Goal: Check status: Check status

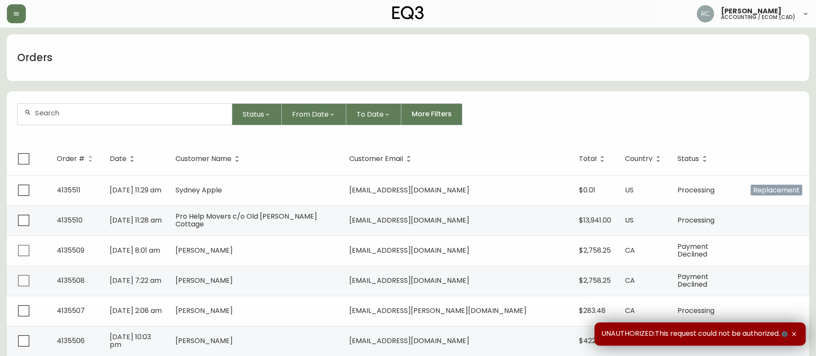
click at [174, 104] on div at bounding box center [125, 114] width 214 height 21
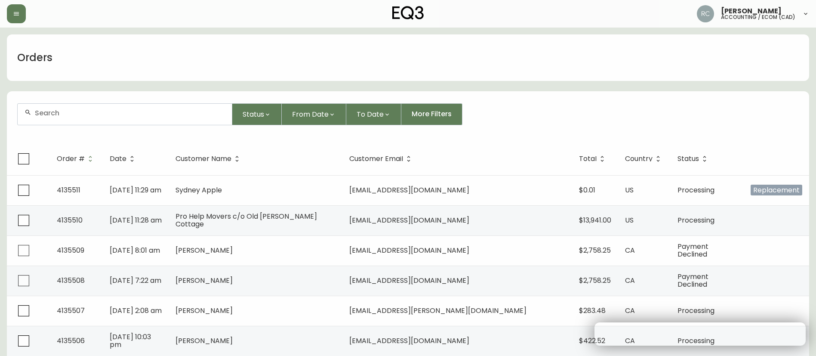
paste input "4134136"
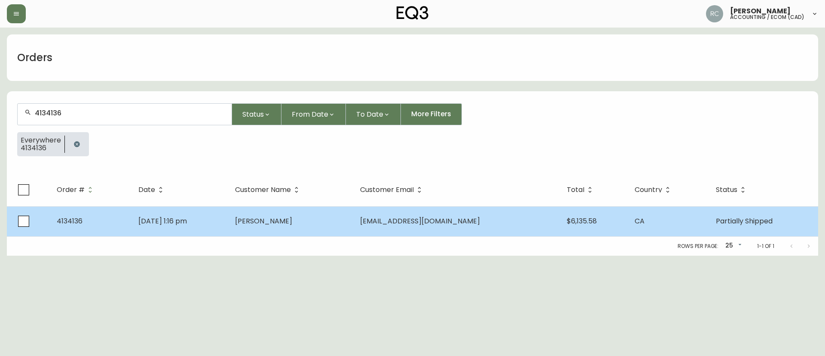
type input "4134136"
click at [228, 215] on td "[DATE] 1:16 pm" at bounding box center [180, 221] width 96 height 30
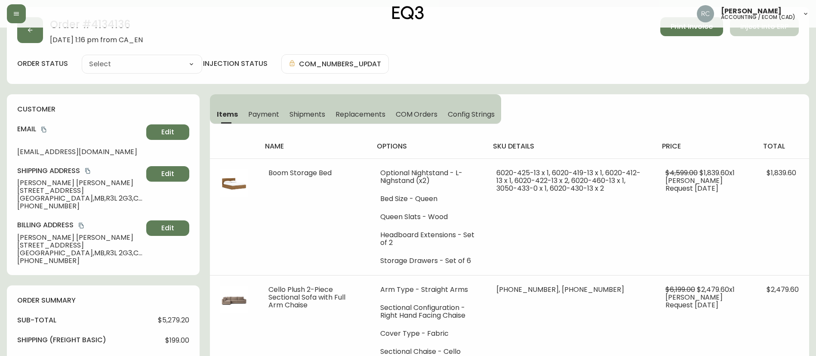
type input "Partially Shipped"
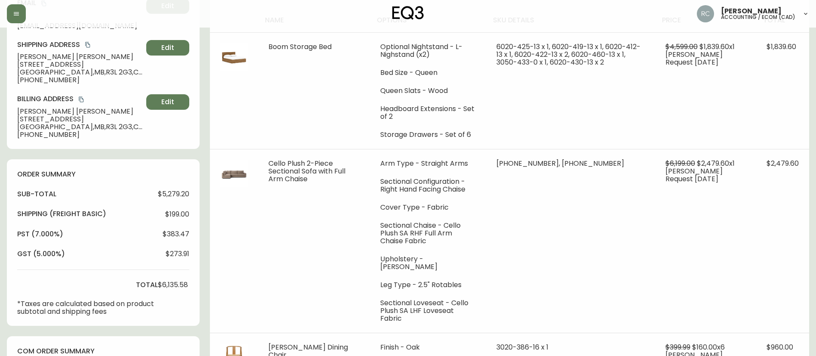
select select "PARTIALLY_SHIPPED"
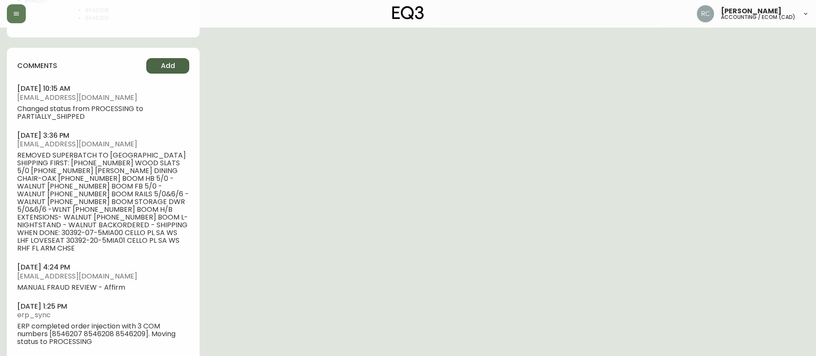
click at [161, 65] on span "Add" at bounding box center [168, 65] width 14 height 9
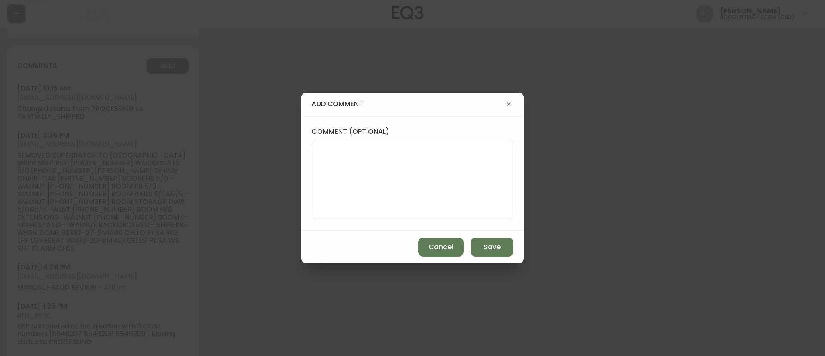
click at [369, 132] on label "comment (optional)" at bounding box center [413, 131] width 202 height 9
click at [369, 145] on textarea "comment (optional)" at bounding box center [412, 179] width 187 height 69
click at [350, 162] on textarea "comment (optional)" at bounding box center [412, 179] width 187 height 69
click at [411, 161] on textarea "UPGRADED THE" at bounding box center [412, 179] width 187 height 69
click at [367, 149] on textarea "UPGRADED THE" at bounding box center [412, 179] width 187 height 69
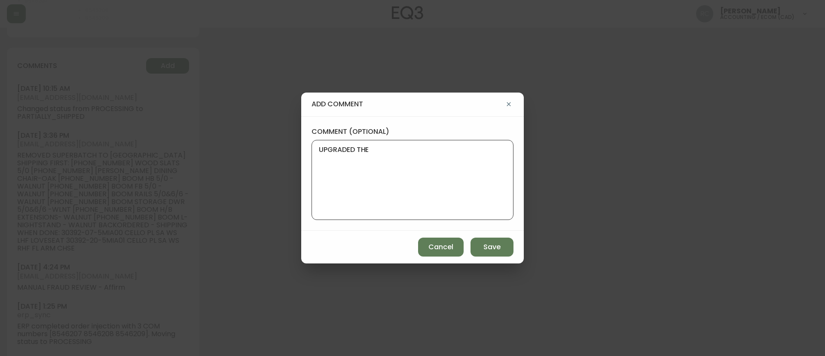
click at [367, 149] on textarea "UPGRADED THE" at bounding box center [412, 179] width 187 height 69
paste textarea "8546207"
type textarea "UPGRADED 8546207 TO WWA"
drag, startPoint x: 494, startPoint y: 240, endPoint x: 482, endPoint y: 240, distance: 12.0
click at [488, 241] on button "Save" at bounding box center [492, 246] width 43 height 19
